Goal: Transaction & Acquisition: Book appointment/travel/reservation

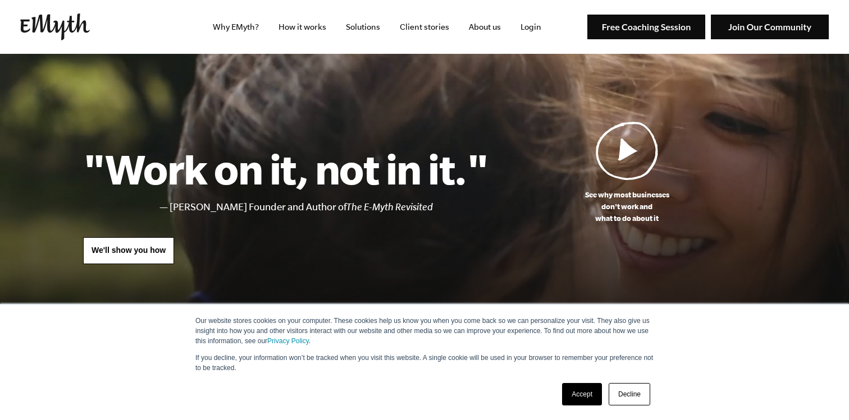
click at [653, 29] on img at bounding box center [646, 27] width 118 height 25
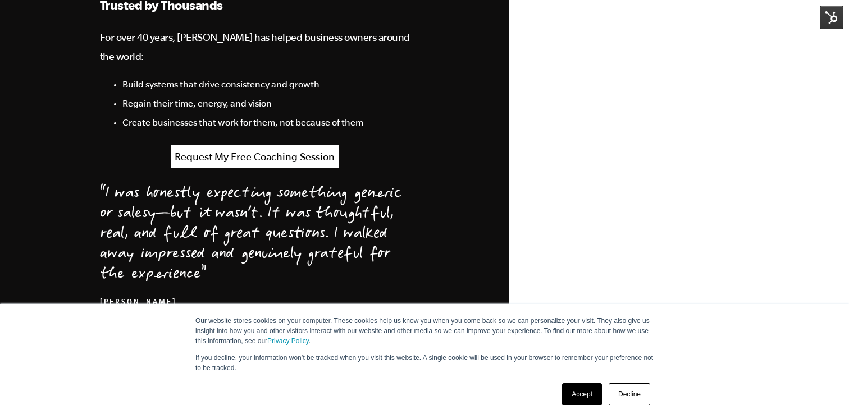
scroll to position [1090, 0]
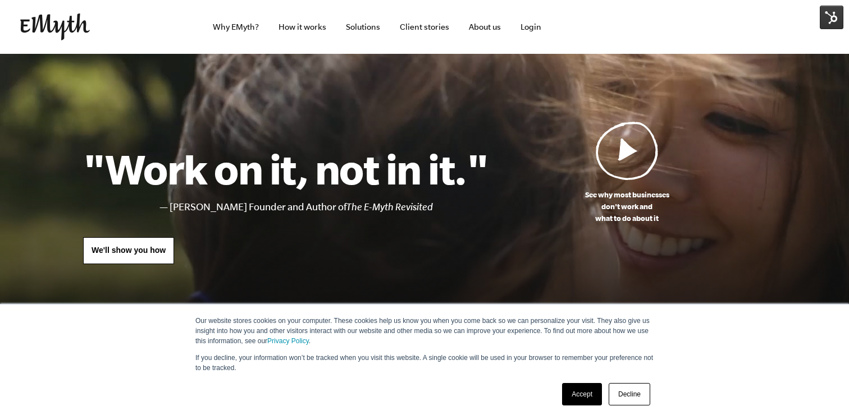
click at [586, 391] on link "Accept" at bounding box center [582, 394] width 40 height 22
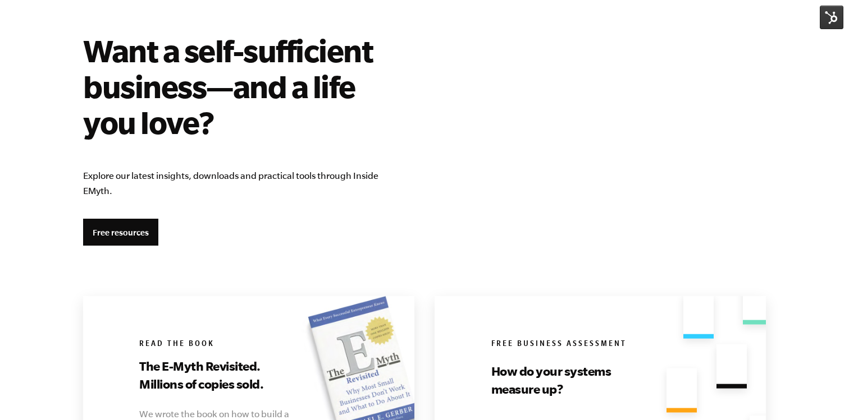
scroll to position [1958, 0]
